Goal: Information Seeking & Learning: Check status

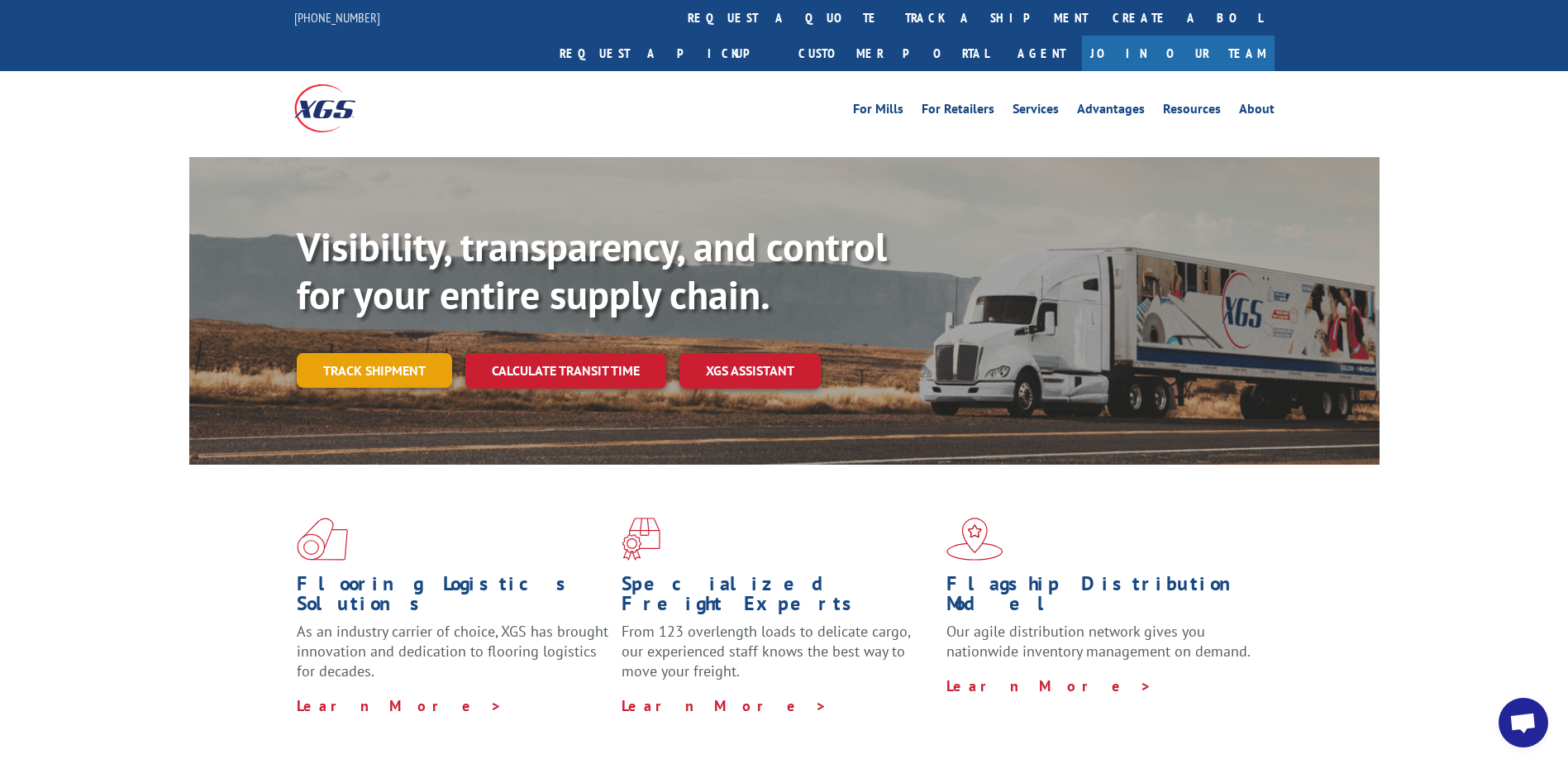
click at [375, 353] on link "Track shipment" at bounding box center [374, 371] width 156 height 35
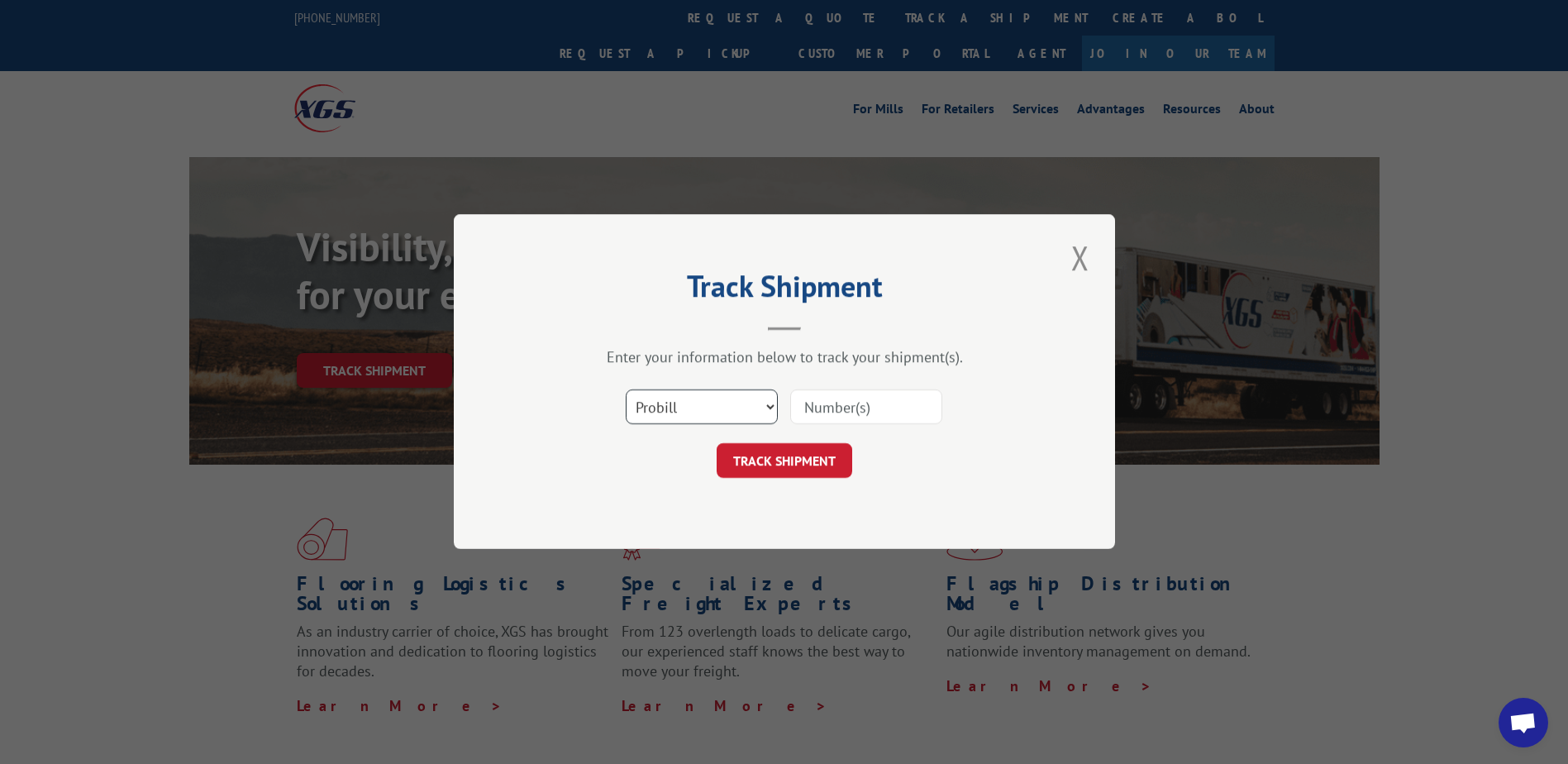
click at [700, 404] on select "Select category... Probill BOL PO" at bounding box center [702, 407] width 152 height 35
select select "bol"
click at [626, 390] on select "Select category... Probill BOL PO" at bounding box center [702, 407] width 152 height 35
click at [806, 410] on input at bounding box center [866, 407] width 152 height 35
paste input "4792881"
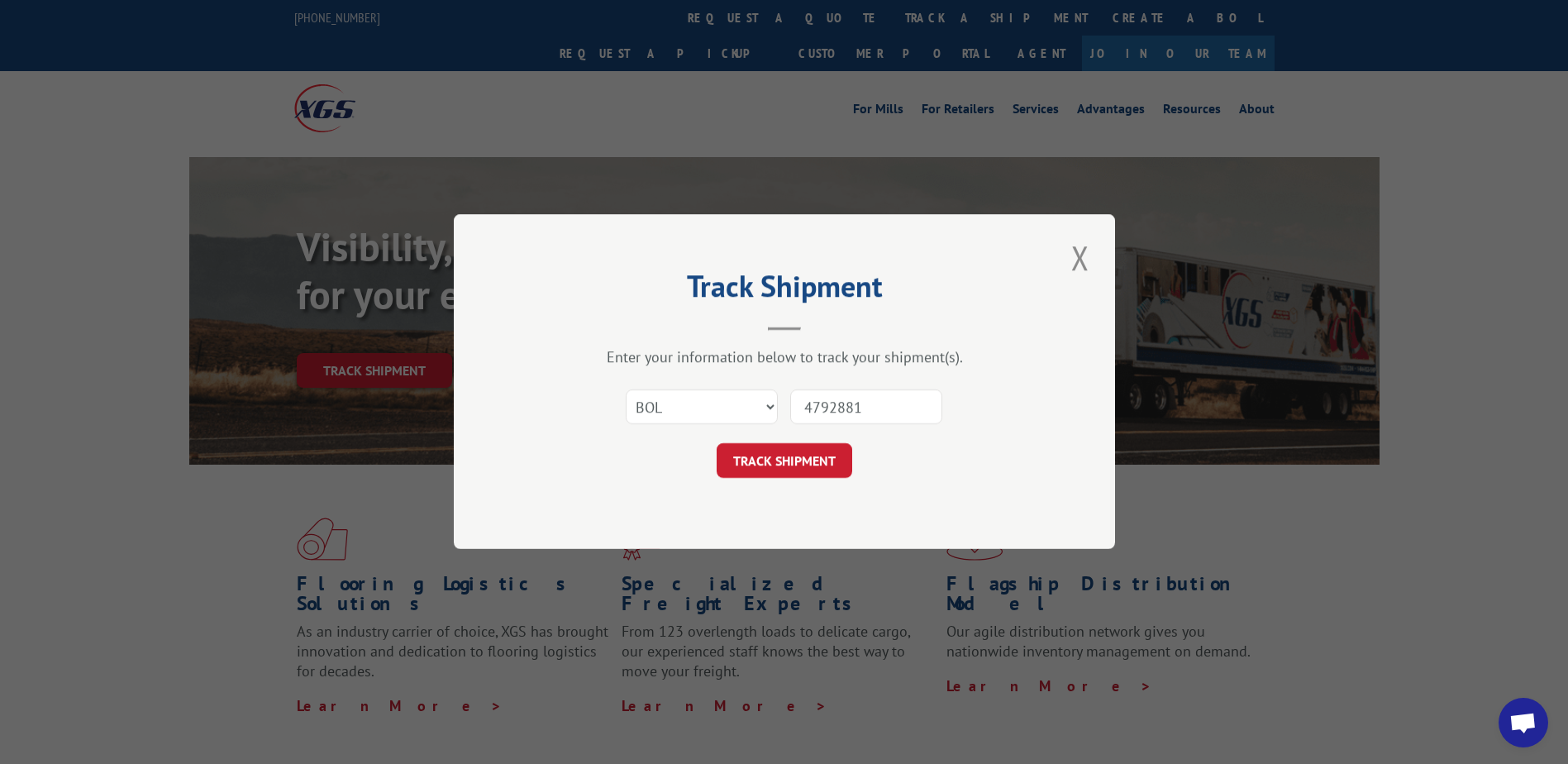
click at [812, 413] on input "4792881" at bounding box center [866, 407] width 152 height 35
type input "4792881"
click at [807, 463] on button "TRACK SHIPMENT" at bounding box center [784, 461] width 135 height 35
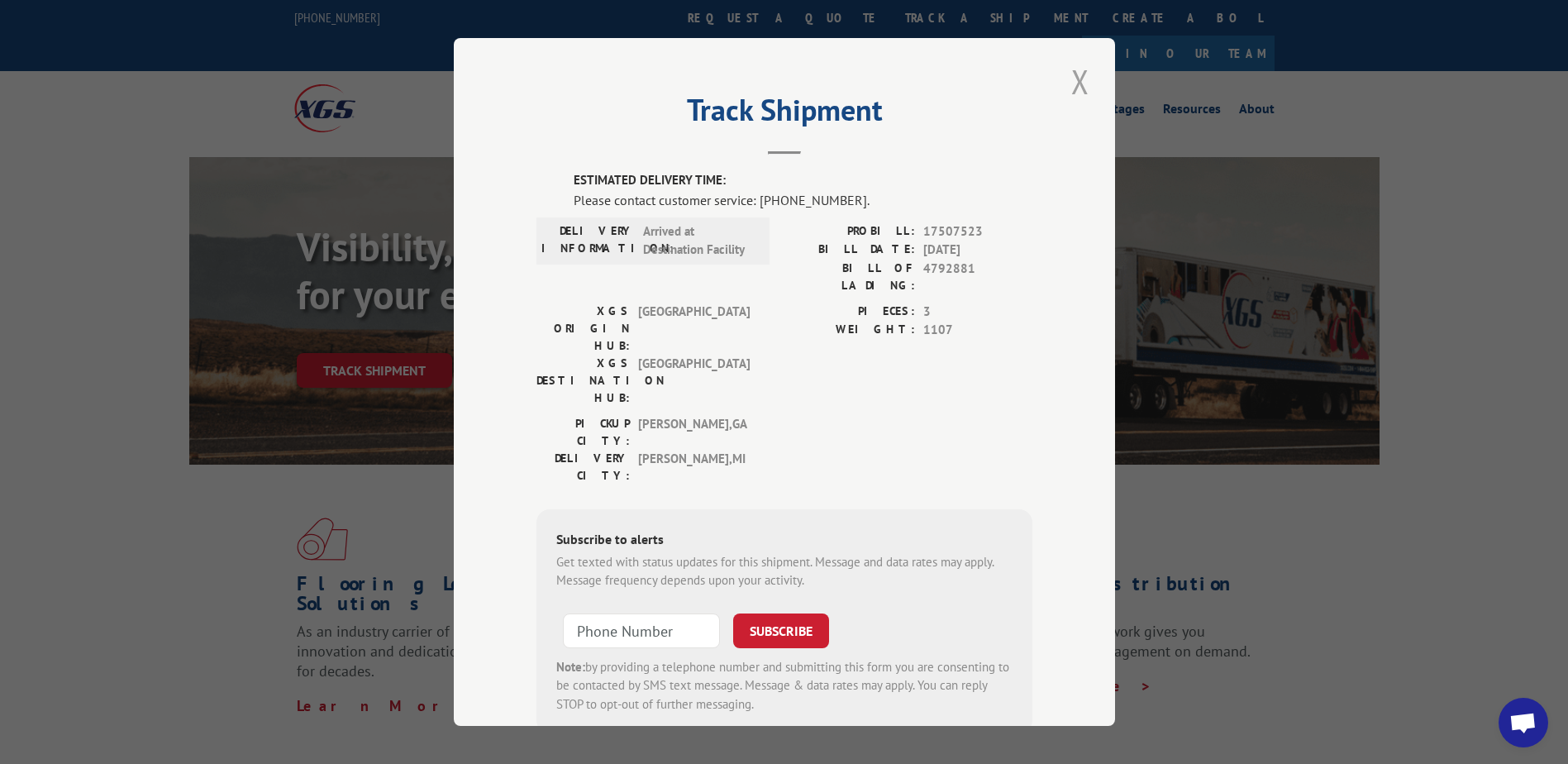
click at [1076, 93] on button "Close modal" at bounding box center [1080, 81] width 28 height 46
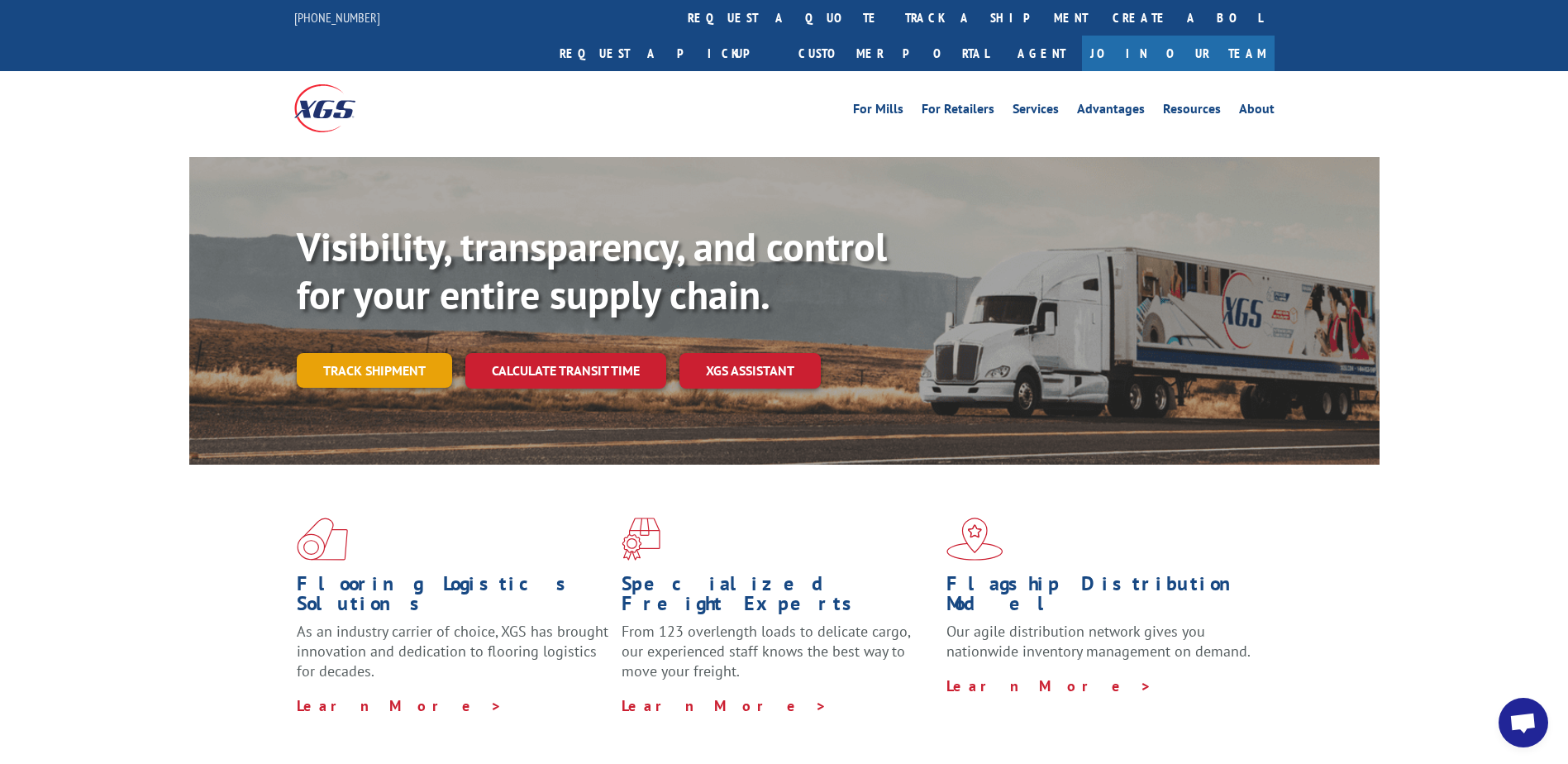
click at [371, 353] on link "Track shipment" at bounding box center [374, 371] width 156 height 35
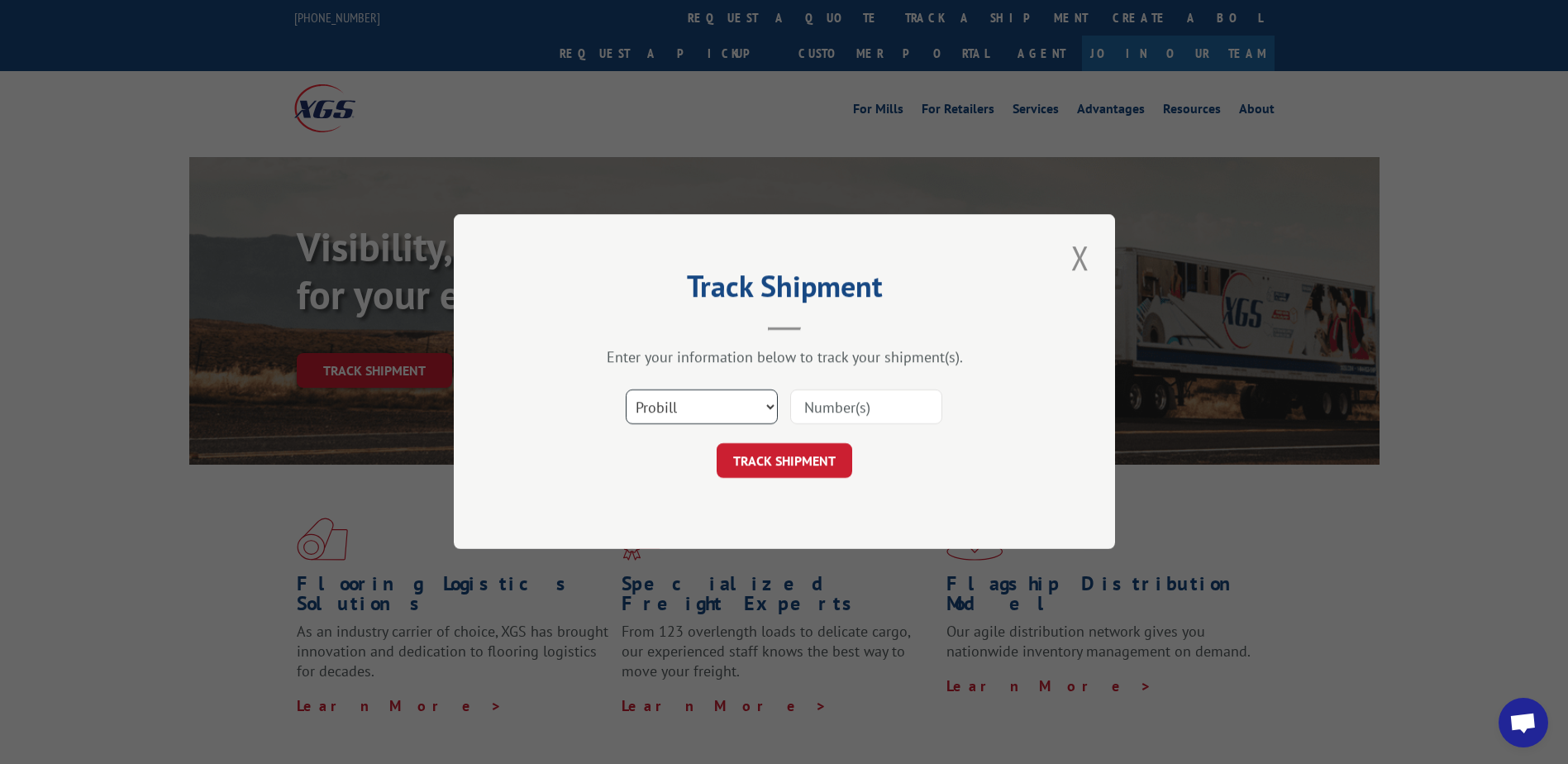
click at [684, 410] on select "Select category... Probill BOL PO" at bounding box center [702, 407] width 152 height 35
select select "bol"
click at [626, 390] on select "Select category... Probill BOL PO" at bounding box center [702, 407] width 152 height 35
click at [822, 398] on input at bounding box center [866, 407] width 152 height 35
paste input "4792881"
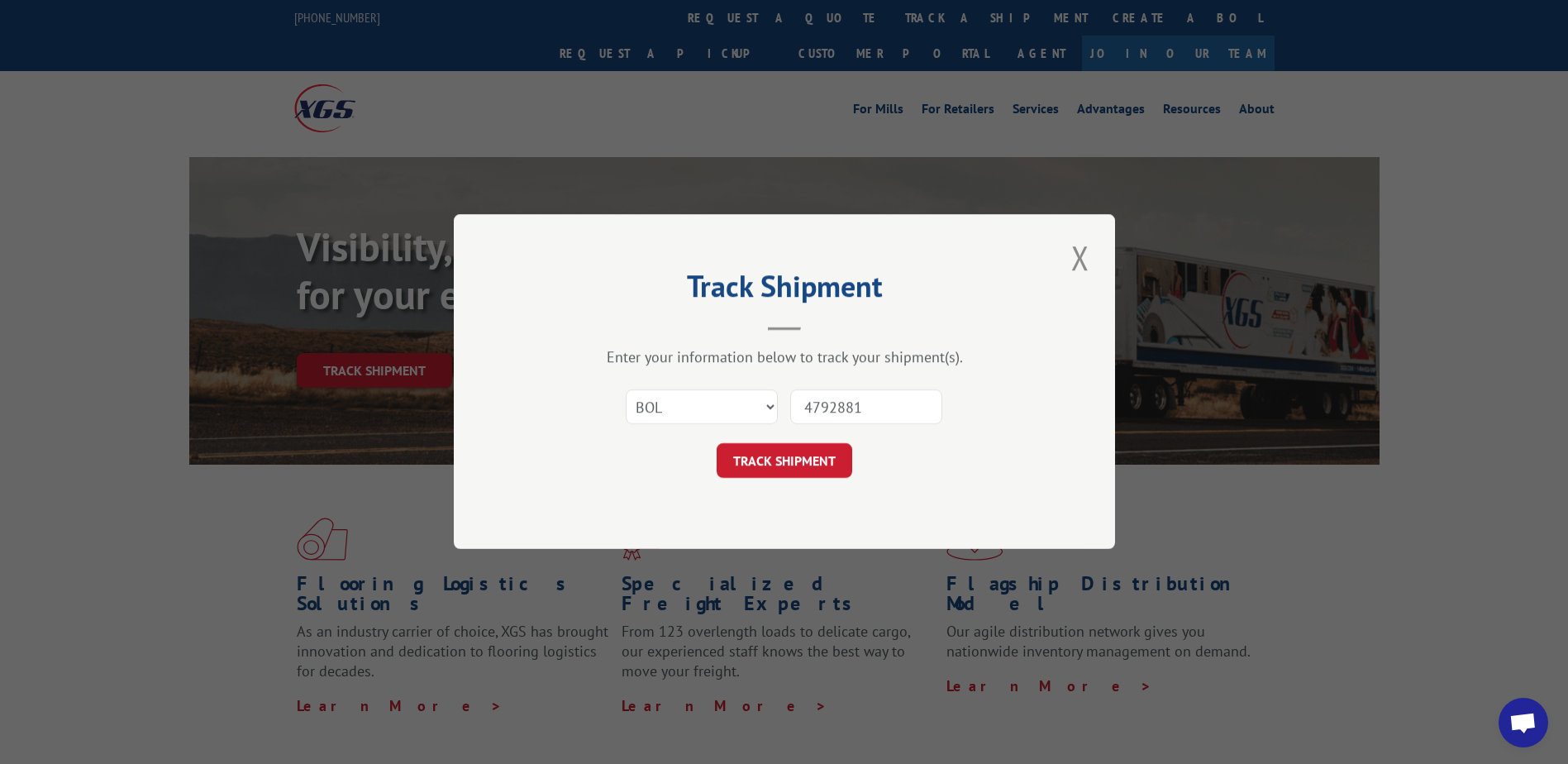
click at [813, 405] on input "4792881" at bounding box center [866, 407] width 152 height 35
type input "4792881"
click at [773, 457] on button "TRACK SHIPMENT" at bounding box center [784, 461] width 135 height 35
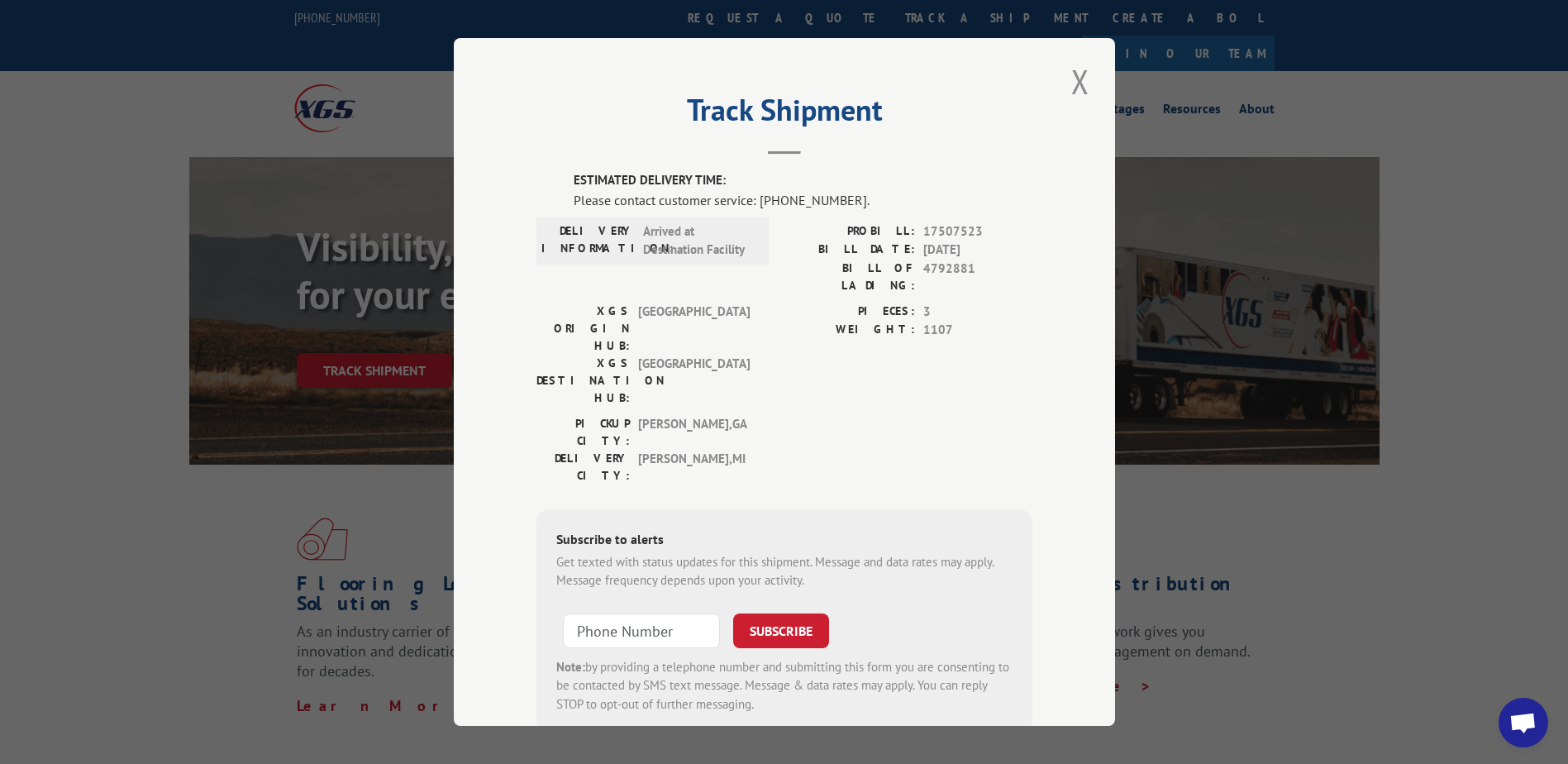
click at [1072, 89] on button "Close modal" at bounding box center [1080, 81] width 28 height 46
